Goal: Download file/media

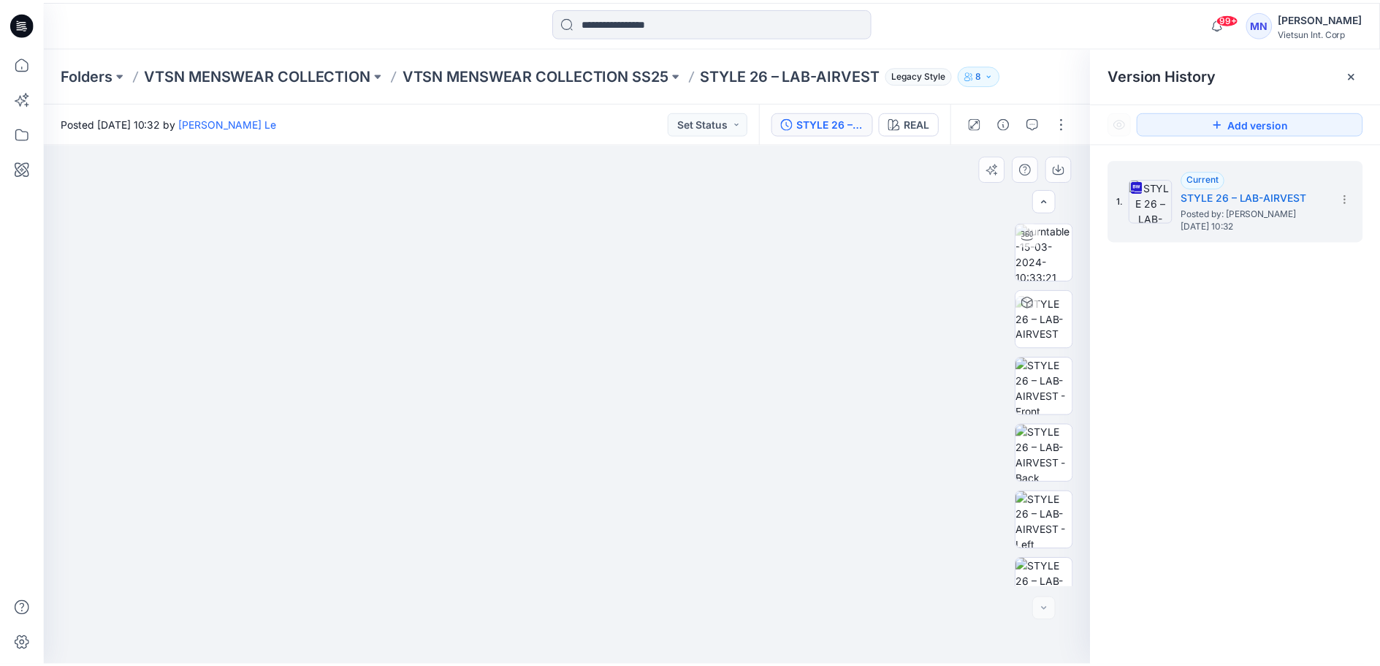
scroll to position [231, 0]
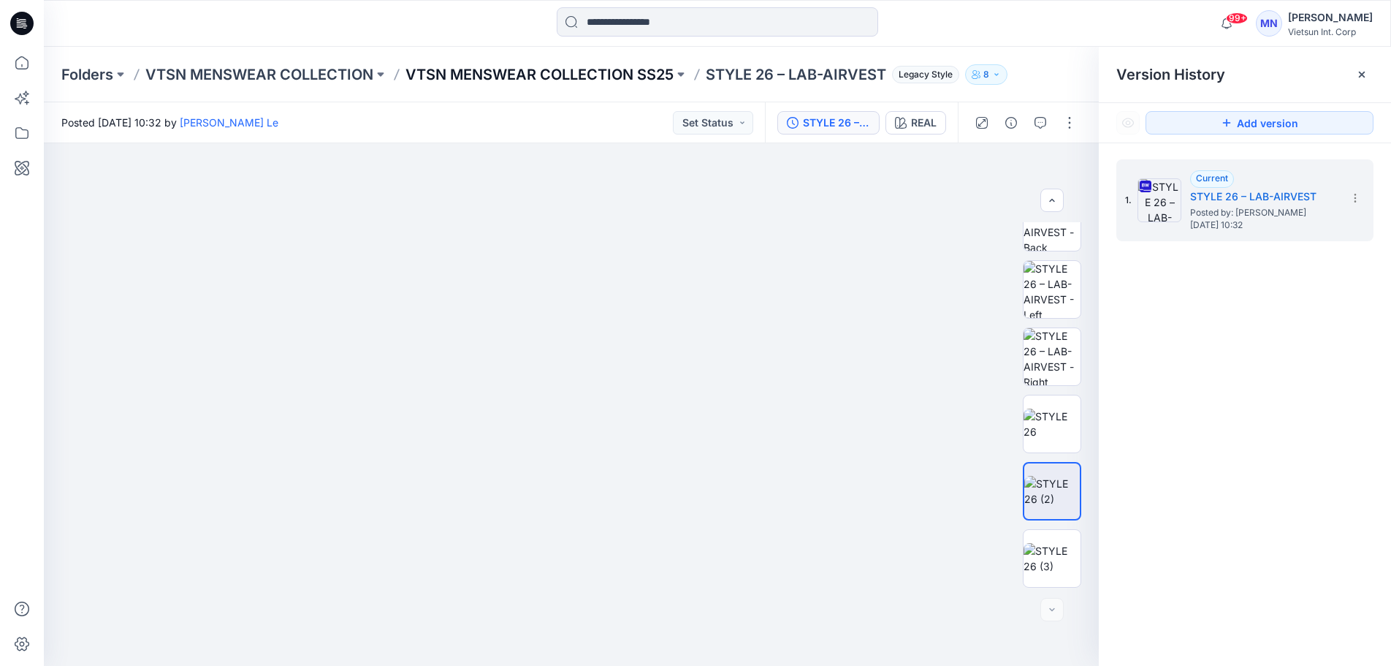
click at [650, 76] on p "VTSN MENSWEAR COLLECTION SS25" at bounding box center [540, 74] width 268 height 20
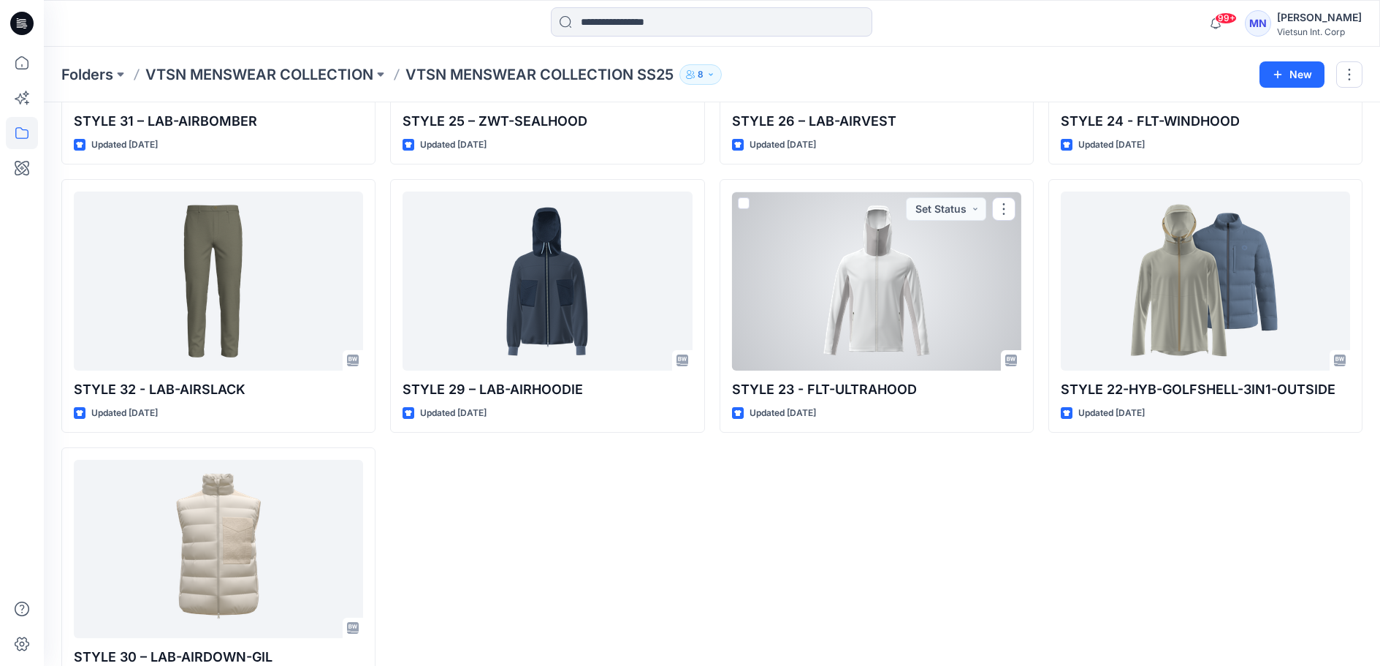
scroll to position [1843, 0]
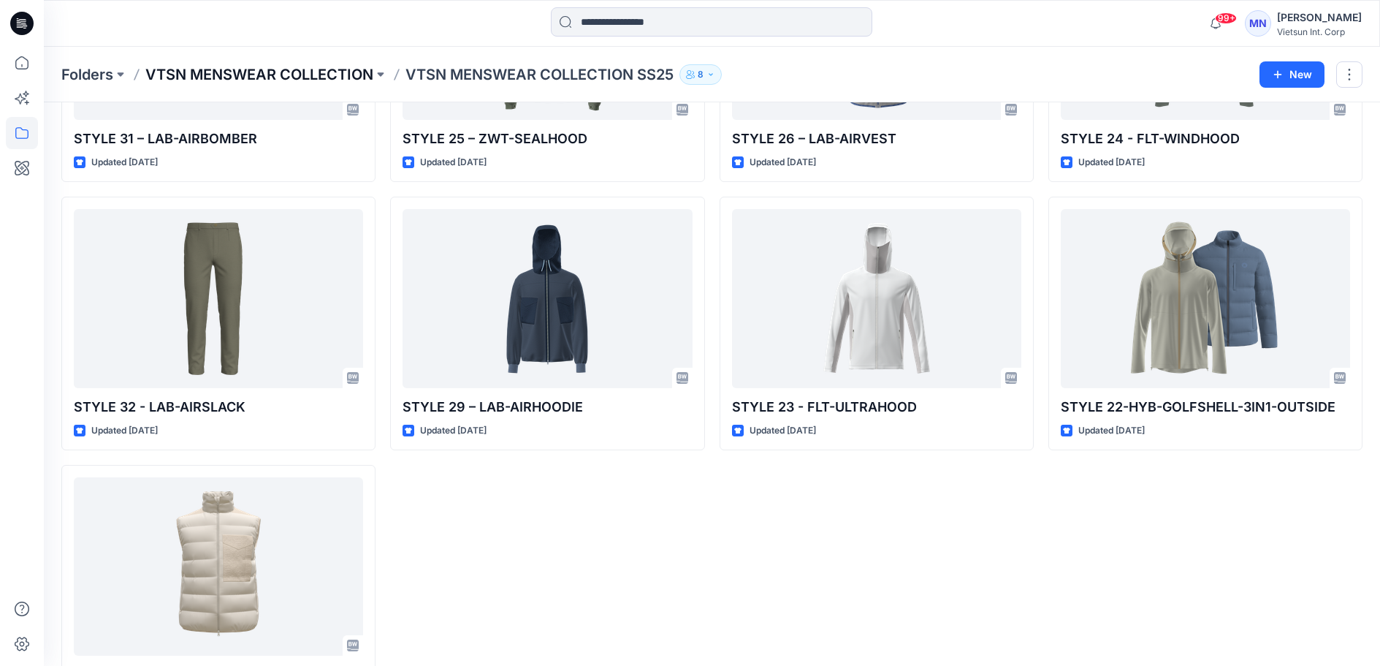
click at [347, 72] on p "VTSN MENSWEAR COLLECTION" at bounding box center [259, 74] width 228 height 20
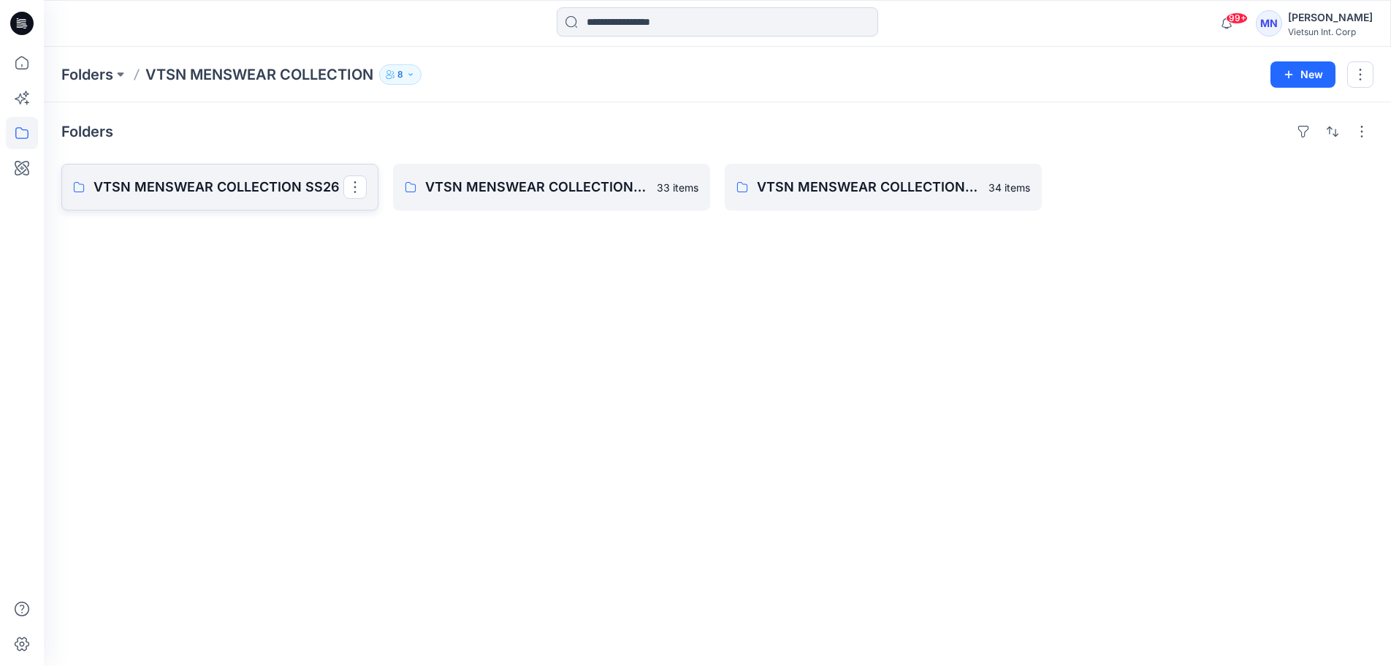
click at [296, 197] on p "VTSN MENSWEAR COLLECTION SS26" at bounding box center [219, 187] width 250 height 20
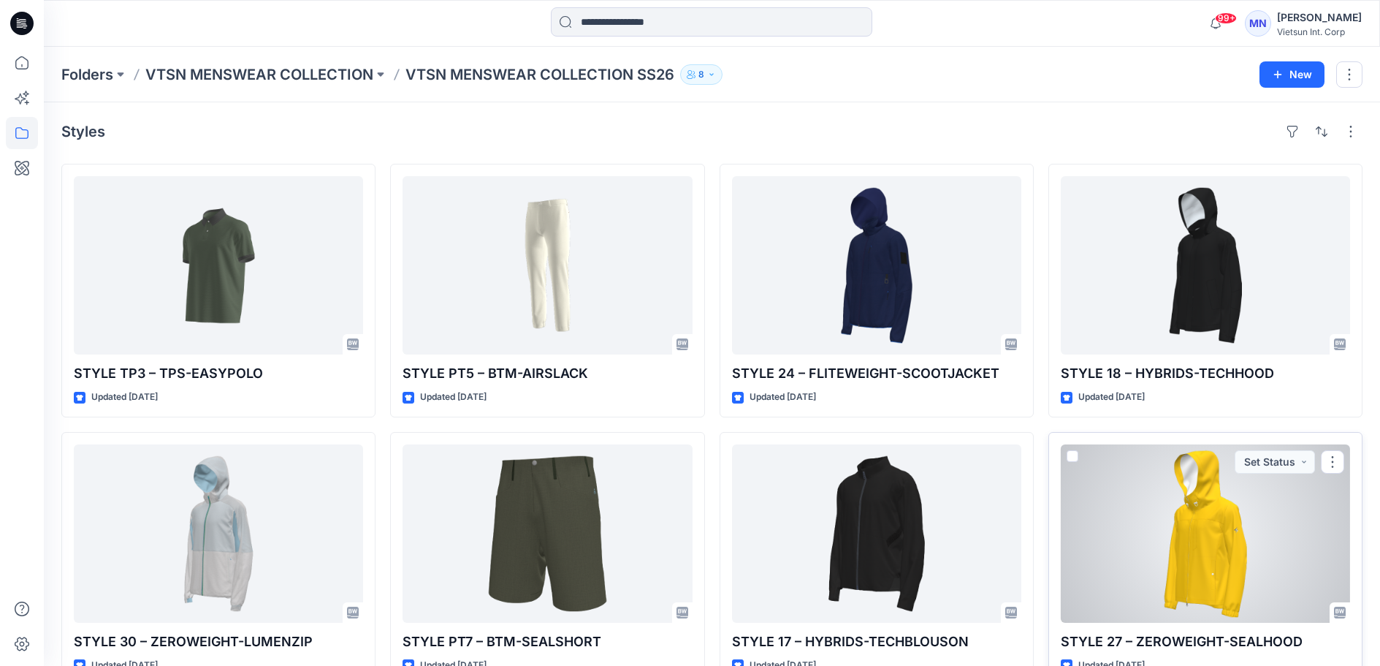
click at [1171, 563] on div at bounding box center [1205, 533] width 289 height 178
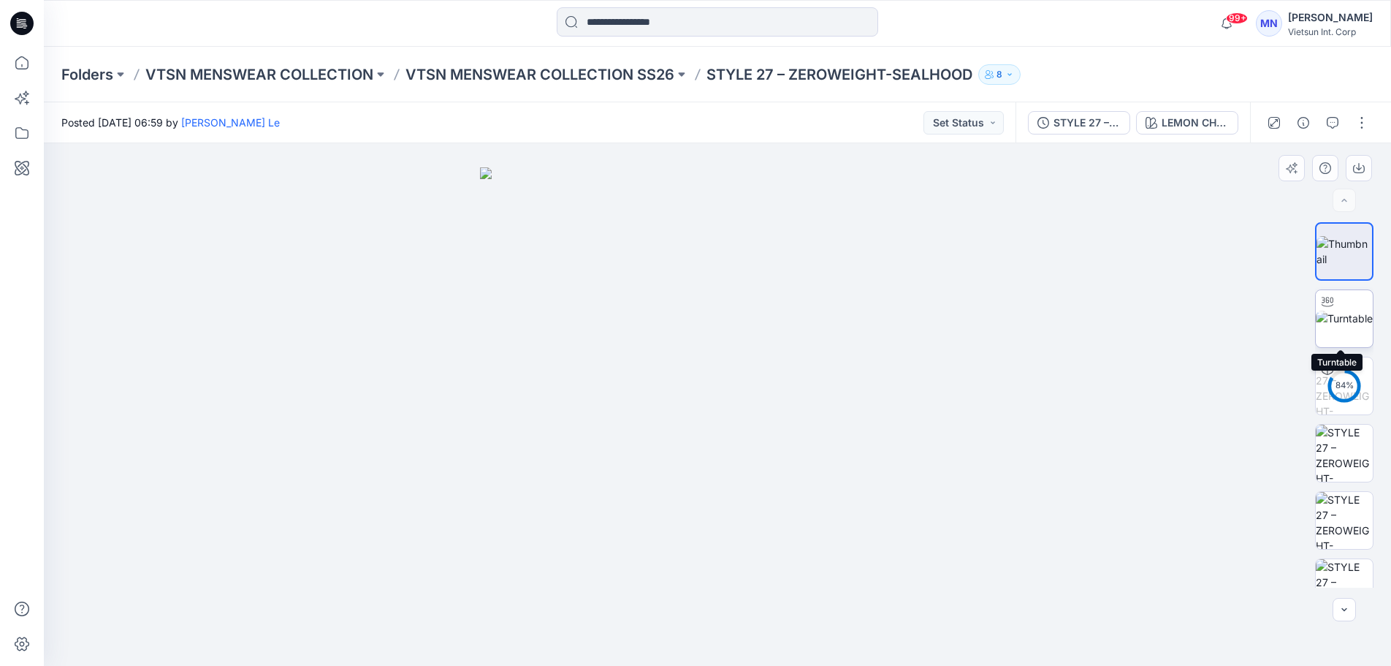
click at [1316, 310] on div at bounding box center [1327, 301] width 23 height 23
drag, startPoint x: 734, startPoint y: 289, endPoint x: 772, endPoint y: 403, distance: 120.1
drag, startPoint x: 818, startPoint y: 520, endPoint x: 804, endPoint y: 341, distance: 179.6
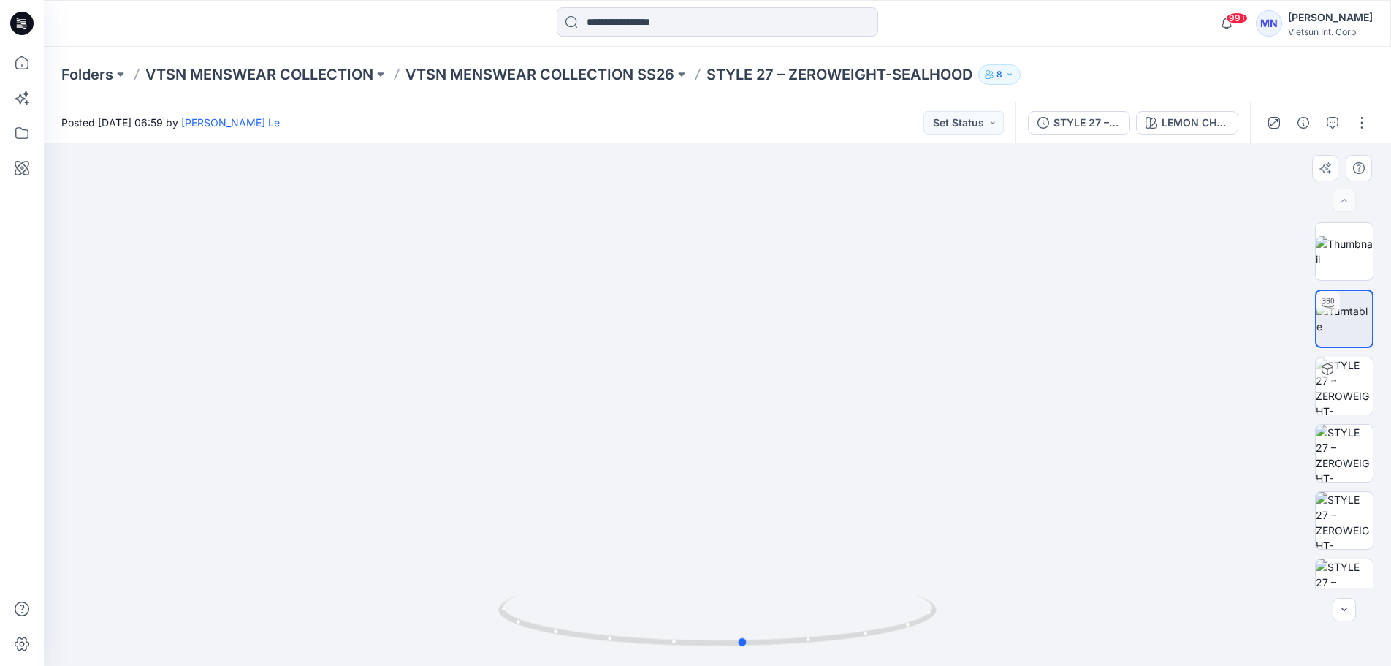
drag, startPoint x: 869, startPoint y: 639, endPoint x: 456, endPoint y: 632, distance: 413.6
click at [457, 632] on div at bounding box center [717, 404] width 1347 height 522
click at [1353, 121] on button "button" at bounding box center [1361, 122] width 23 height 23
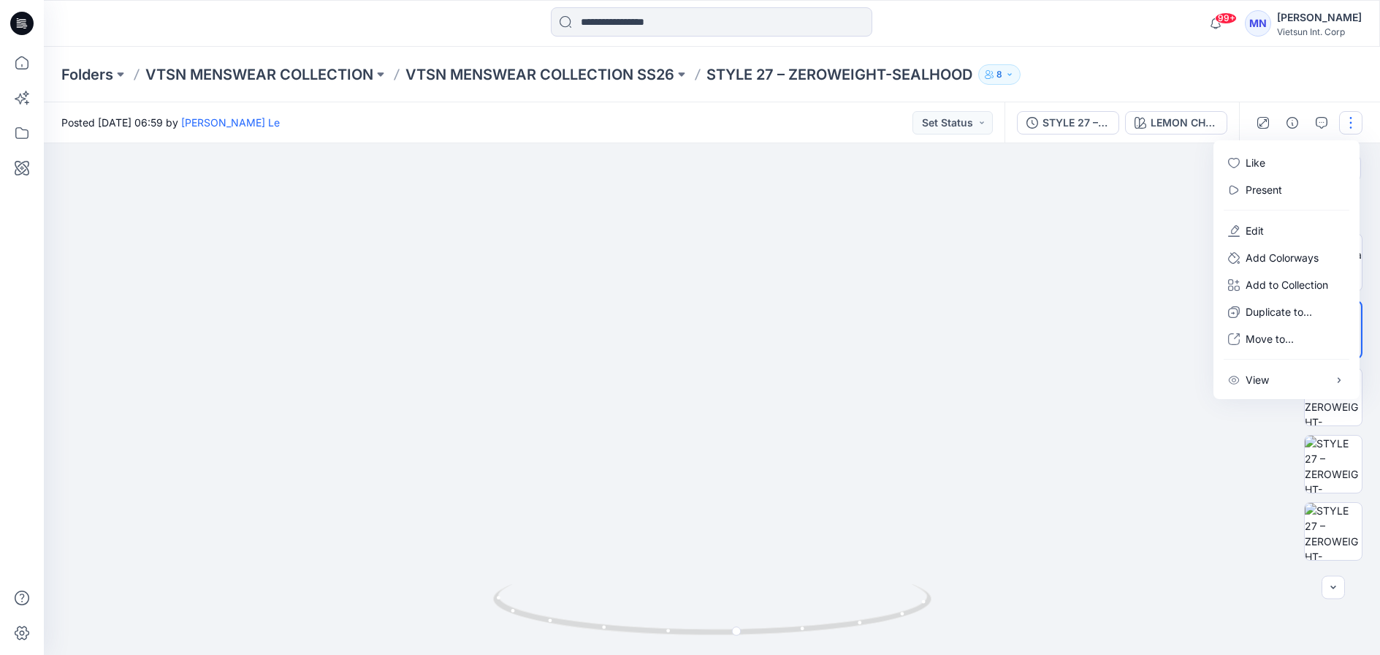
click at [1122, 199] on img at bounding box center [717, 192] width 1204 height 946
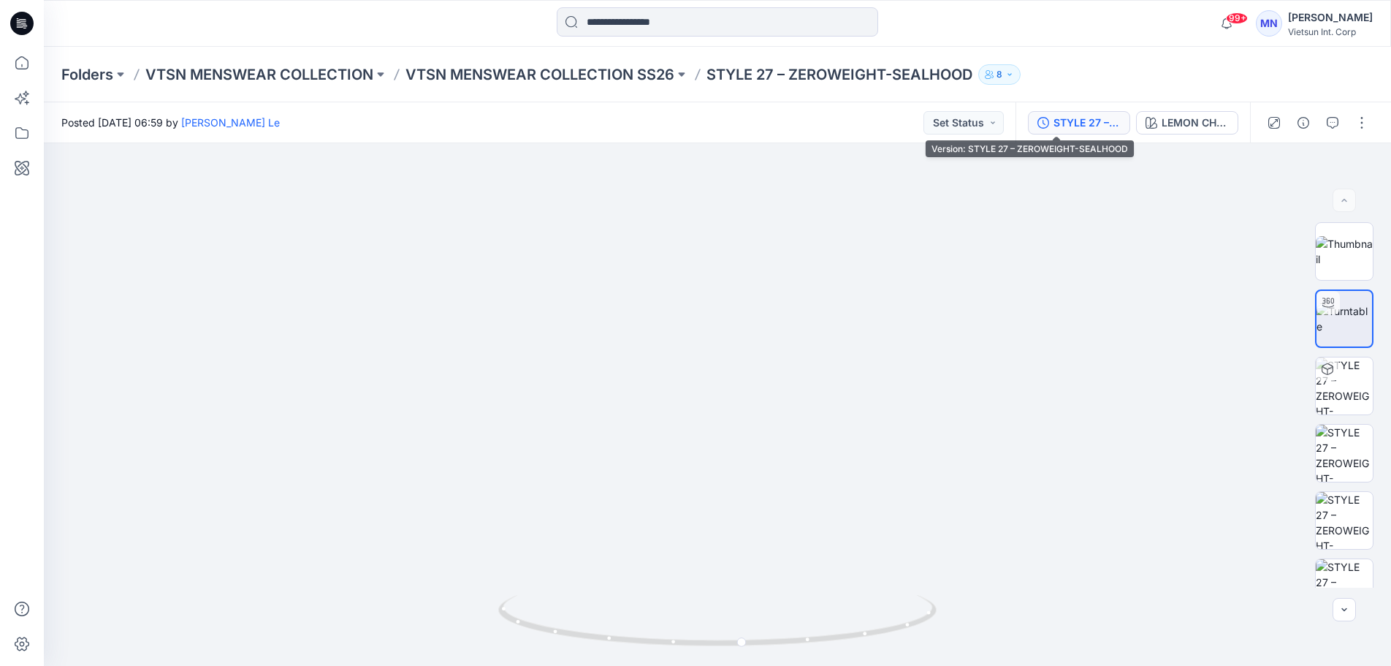
click at [1054, 126] on div "STYLE 27 – ZEROWEIGHT-SEALHOOD" at bounding box center [1087, 123] width 67 height 16
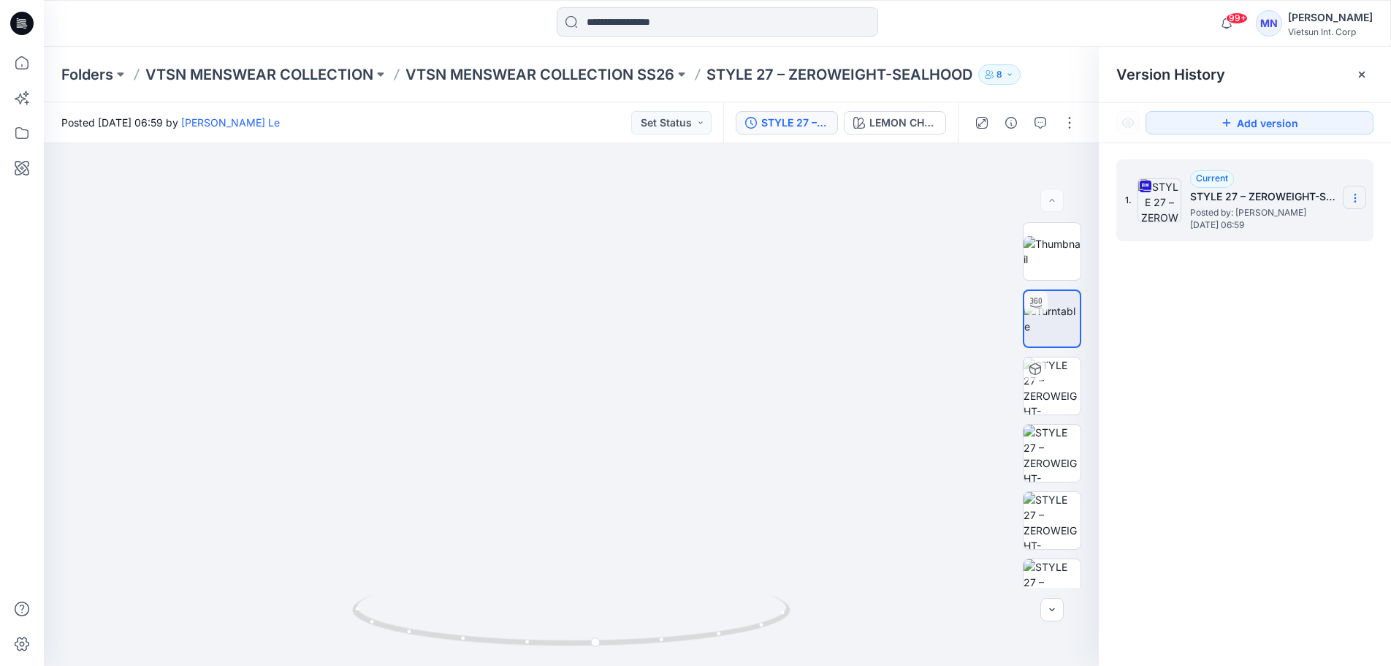
click at [1352, 198] on icon at bounding box center [1356, 198] width 12 height 12
click at [1228, 230] on span "Download Source BW File" at bounding box center [1281, 227] width 123 height 18
click at [647, 72] on p "VTSN MENSWEAR COLLECTION SS26" at bounding box center [540, 74] width 269 height 20
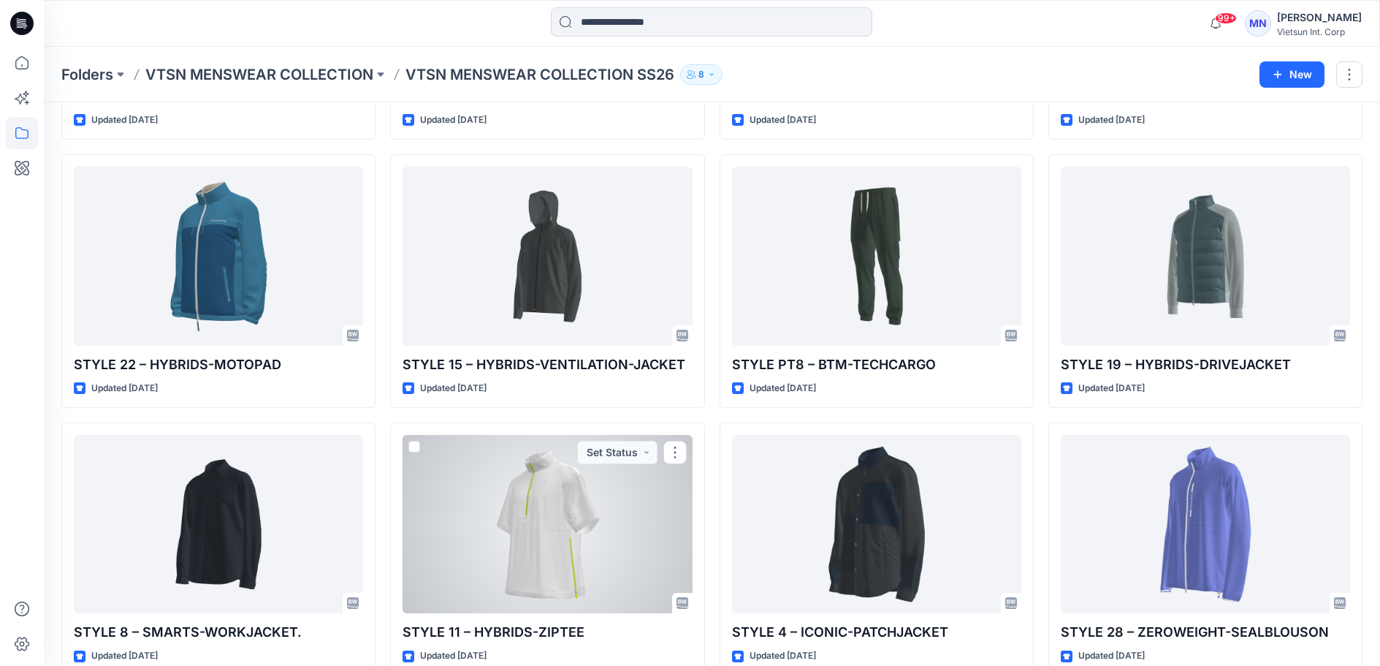
scroll to position [810, 0]
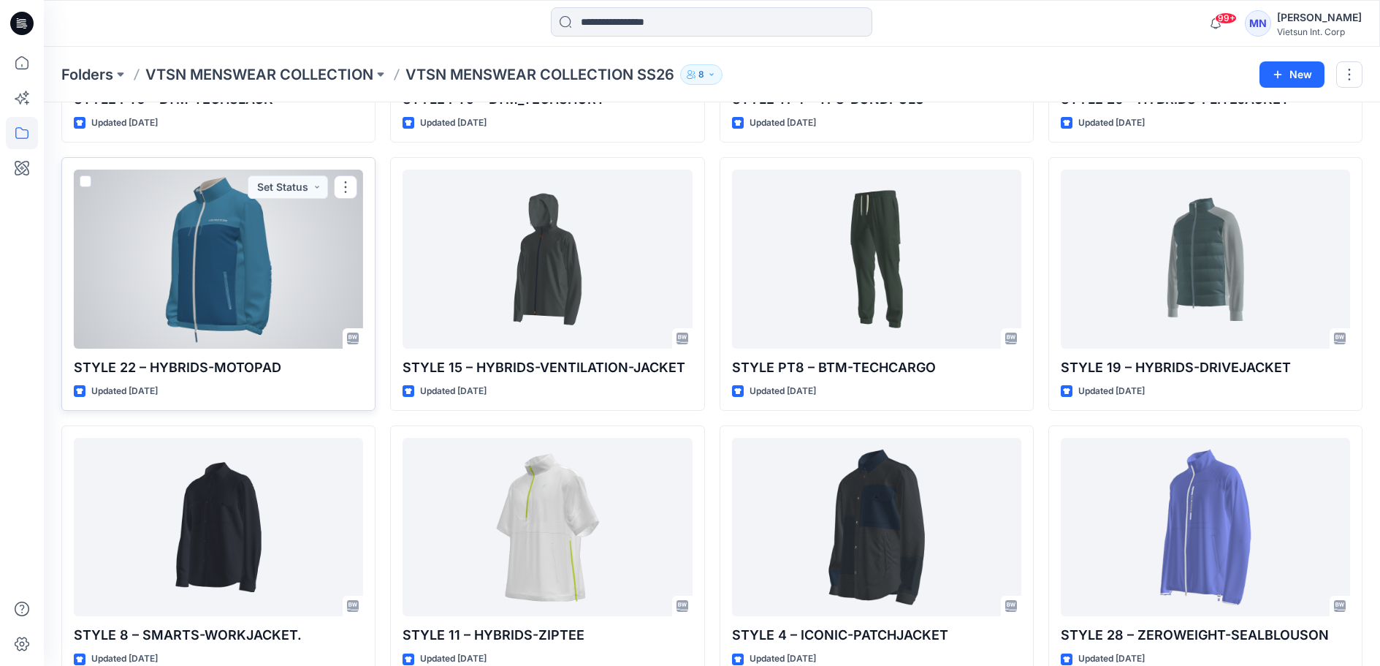
click at [161, 296] on div at bounding box center [218, 259] width 289 height 178
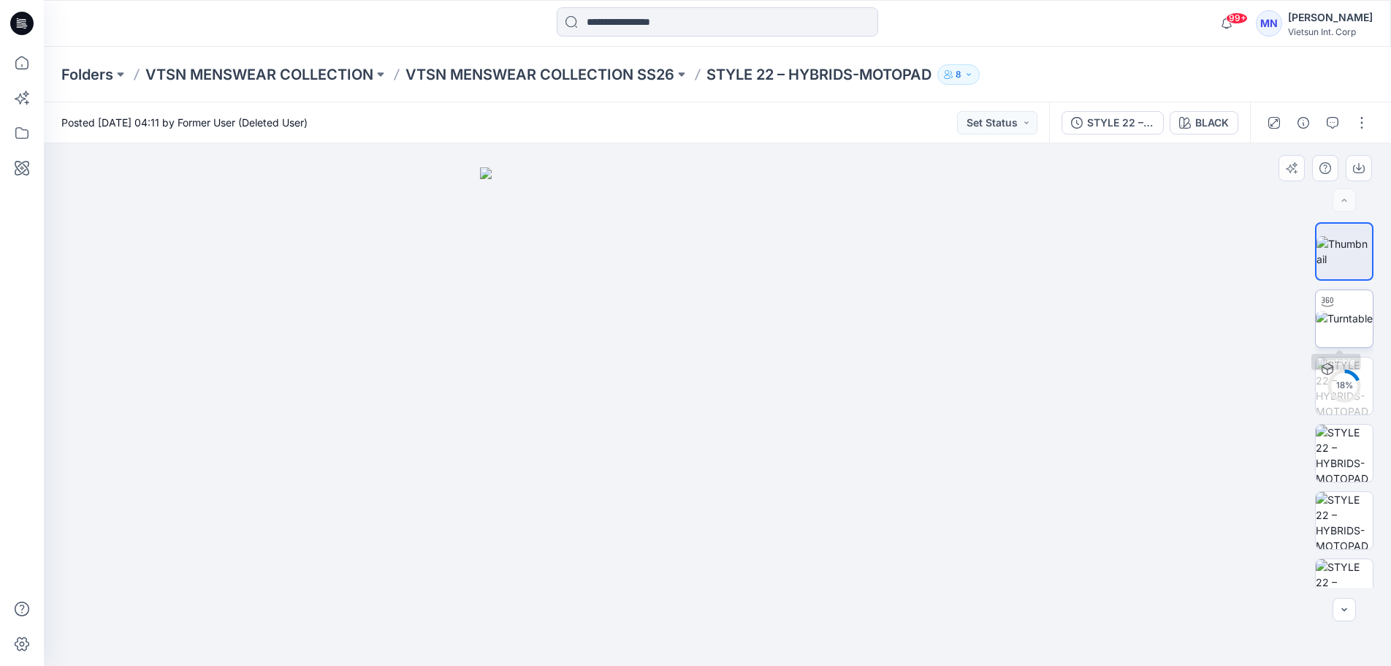
click at [1361, 312] on img at bounding box center [1344, 318] width 57 height 15
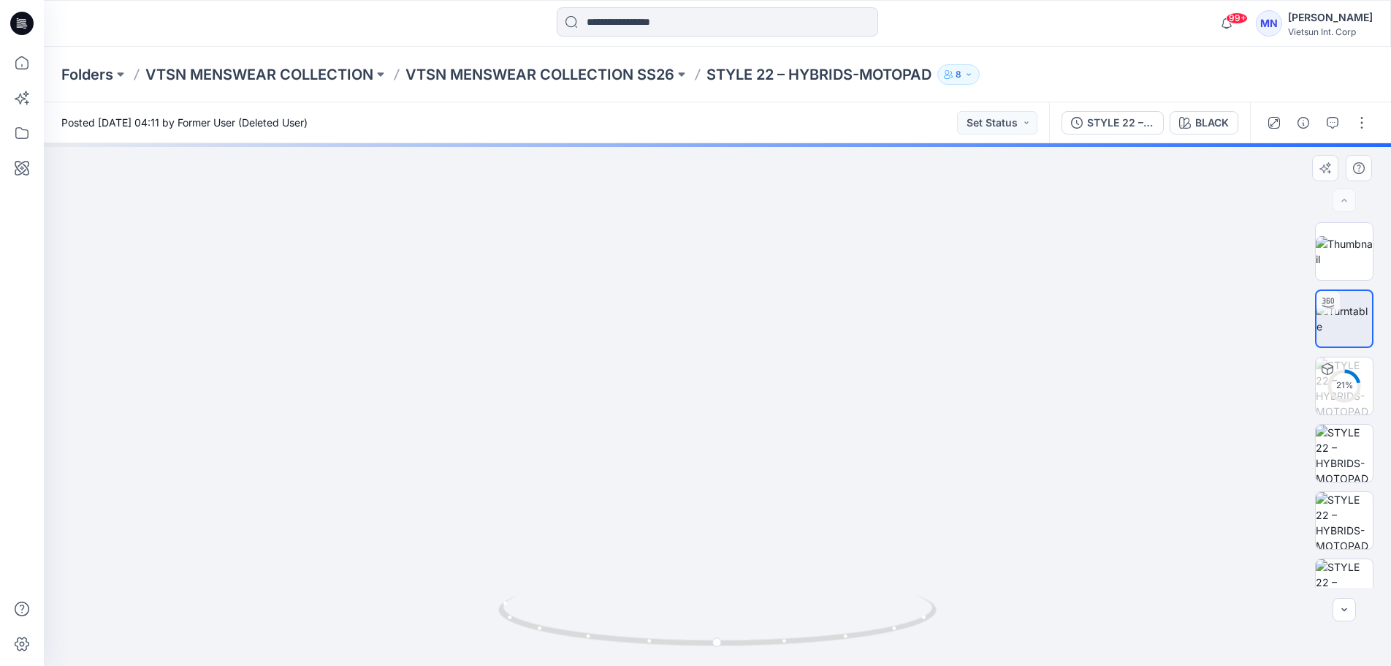
drag, startPoint x: 801, startPoint y: 355, endPoint x: 737, endPoint y: 355, distance: 63.6
click at [737, 355] on img at bounding box center [717, 295] width 964 height 742
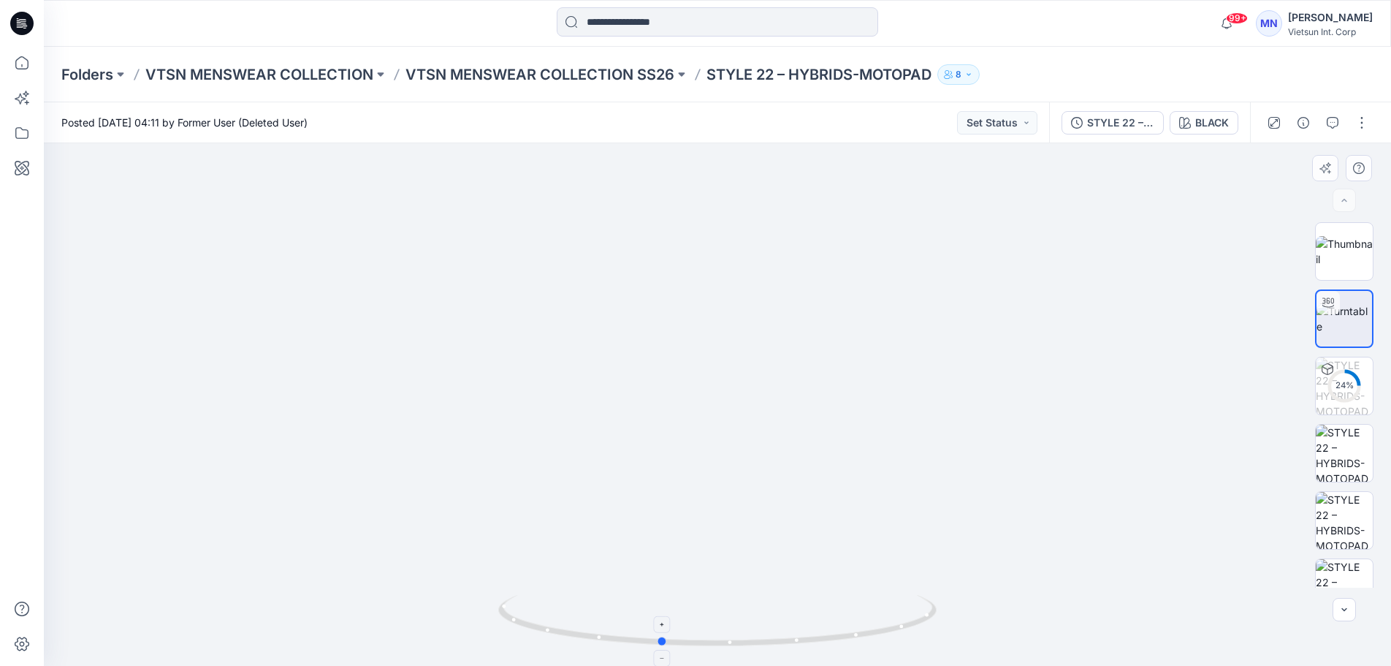
drag, startPoint x: 795, startPoint y: 649, endPoint x: 756, endPoint y: 630, distance: 43.8
click at [756, 630] on icon at bounding box center [719, 622] width 442 height 55
drag, startPoint x: 713, startPoint y: 376, endPoint x: 756, endPoint y: 512, distance: 142.4
drag, startPoint x: 850, startPoint y: 638, endPoint x: 869, endPoint y: 587, distance: 53.9
click at [869, 587] on div at bounding box center [717, 404] width 1347 height 522
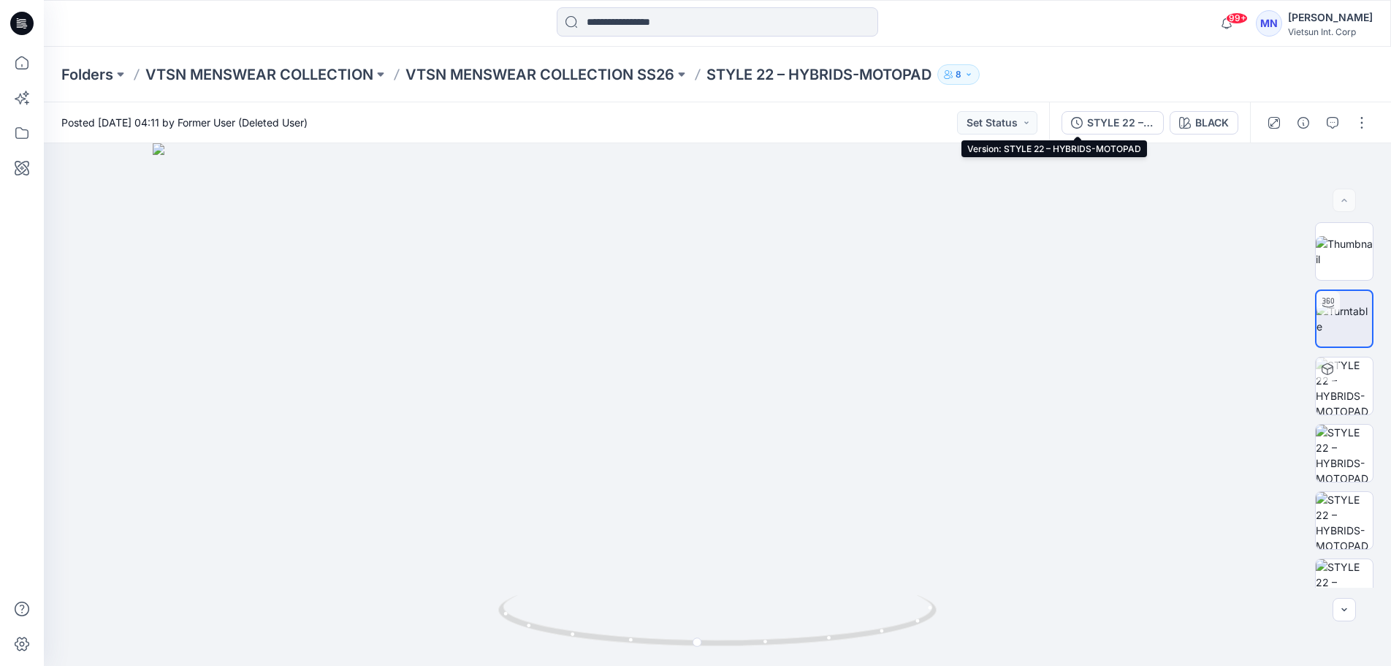
click at [1087, 127] on div "STYLE 22 – HYBRIDS-MOTOPAD" at bounding box center [1120, 123] width 67 height 16
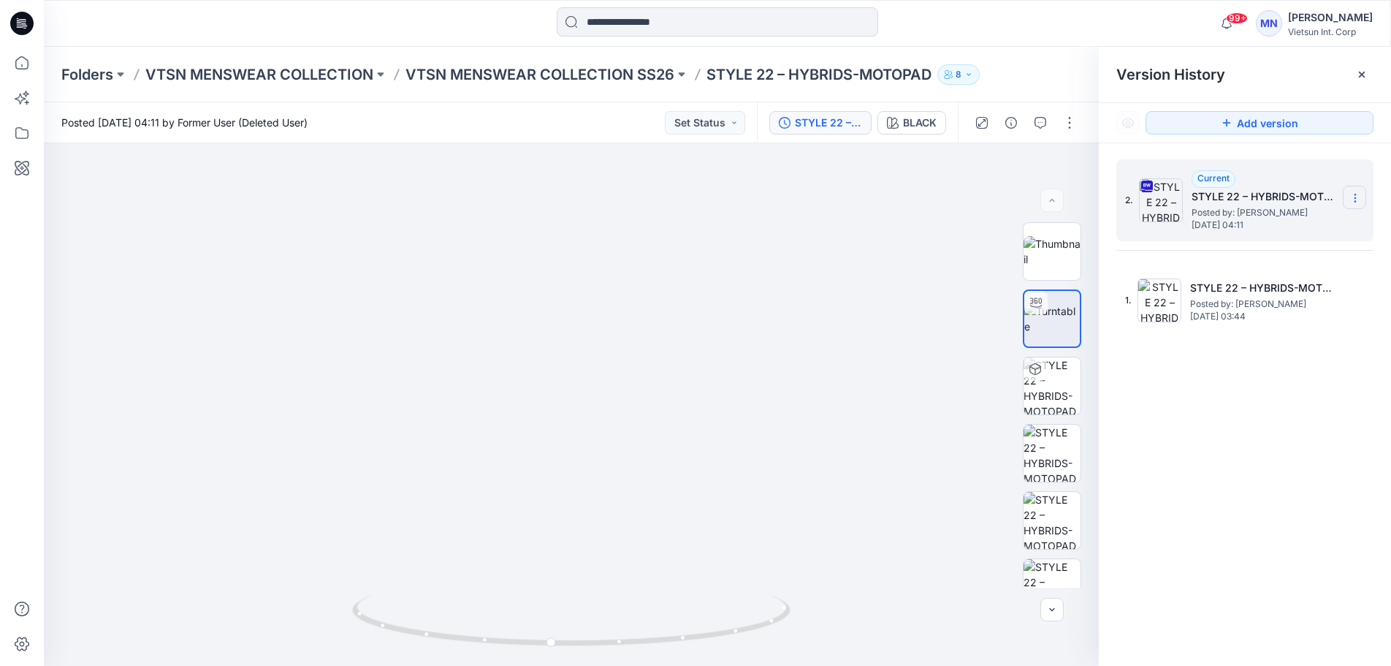
click at [1347, 195] on section at bounding box center [1354, 197] width 23 height 23
click at [1290, 230] on span "Download Source BW File" at bounding box center [1281, 227] width 123 height 18
